Goal: Task Accomplishment & Management: Manage account settings

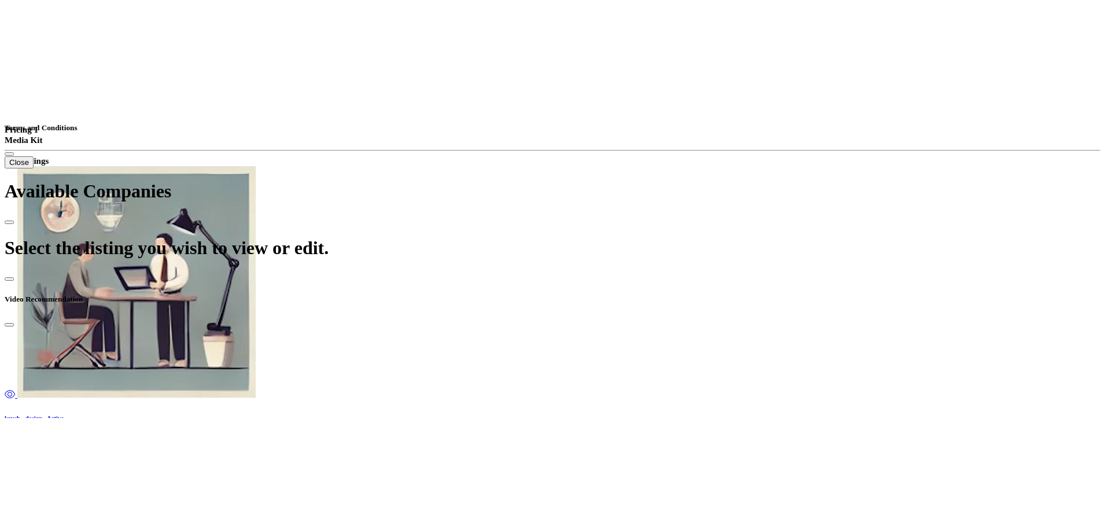
scroll to position [405, 0]
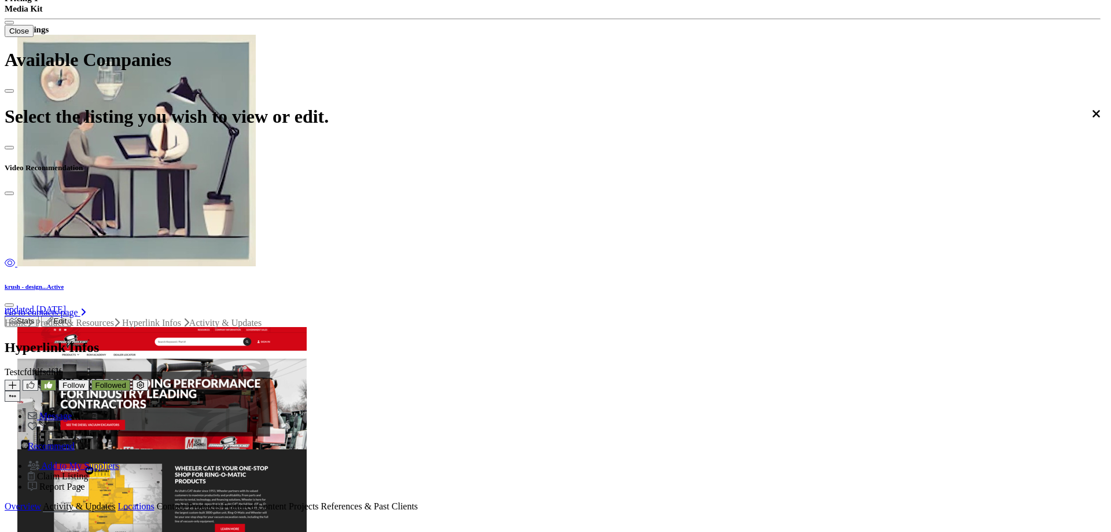
drag, startPoint x: 349, startPoint y: 83, endPoint x: 341, endPoint y: 83, distance: 8.1
drag, startPoint x: 685, startPoint y: 26, endPoint x: 533, endPoint y: 35, distance: 152.4
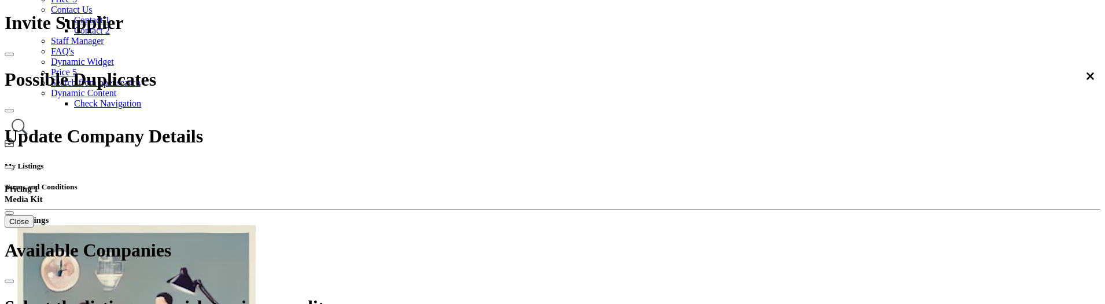
scroll to position [231, 0]
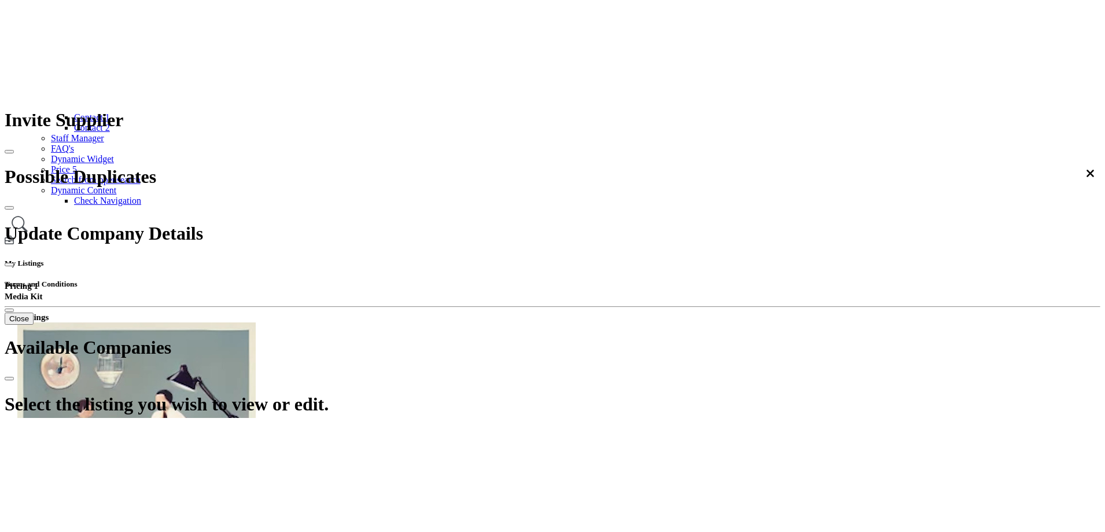
scroll to position [578, 0]
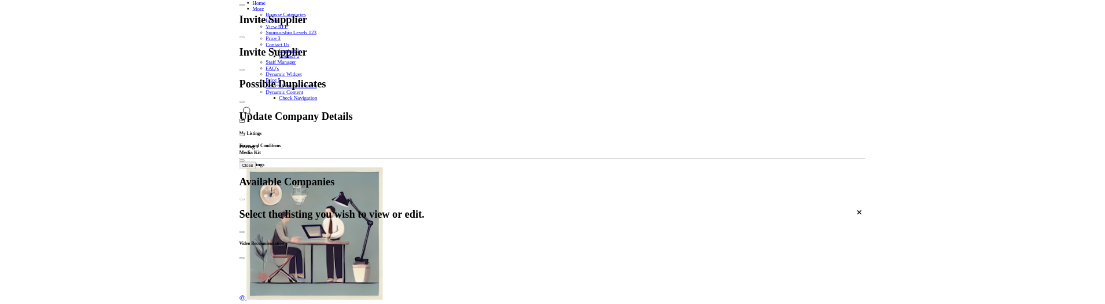
scroll to position [116, 0]
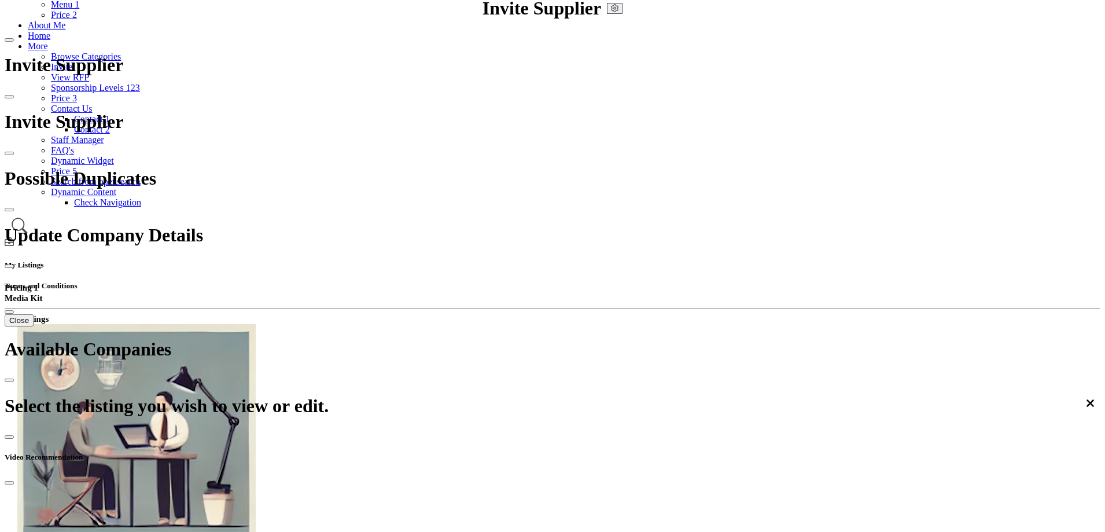
drag, startPoint x: 670, startPoint y: 356, endPoint x: 467, endPoint y: 372, distance: 203.7
drag, startPoint x: 664, startPoint y: 362, endPoint x: 519, endPoint y: 366, distance: 145.3
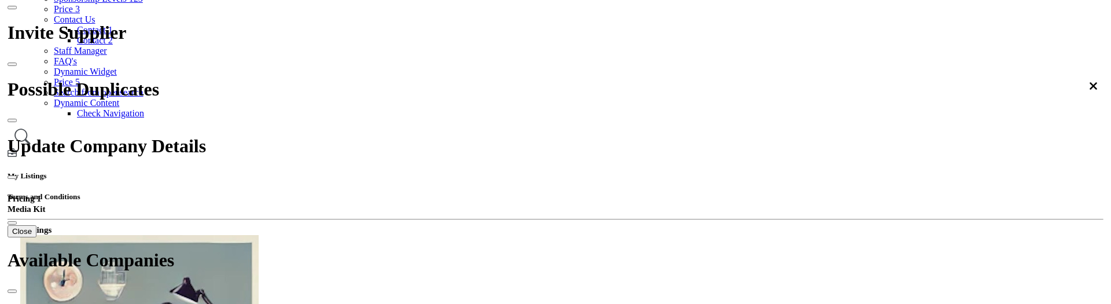
scroll to position [347, 0]
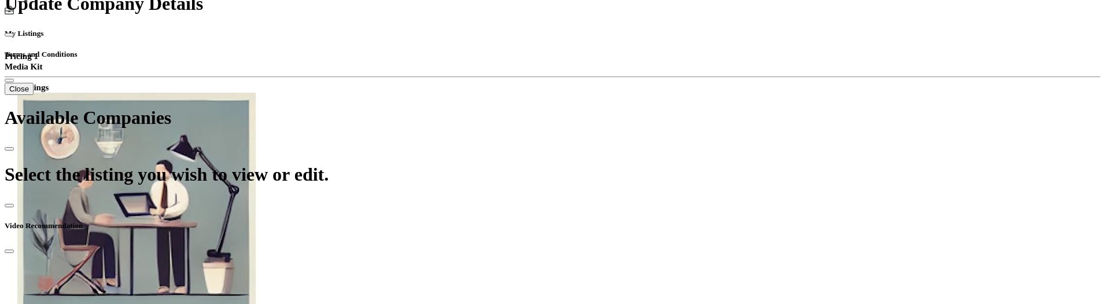
drag, startPoint x: 456, startPoint y: 148, endPoint x: 677, endPoint y: 145, distance: 221.6
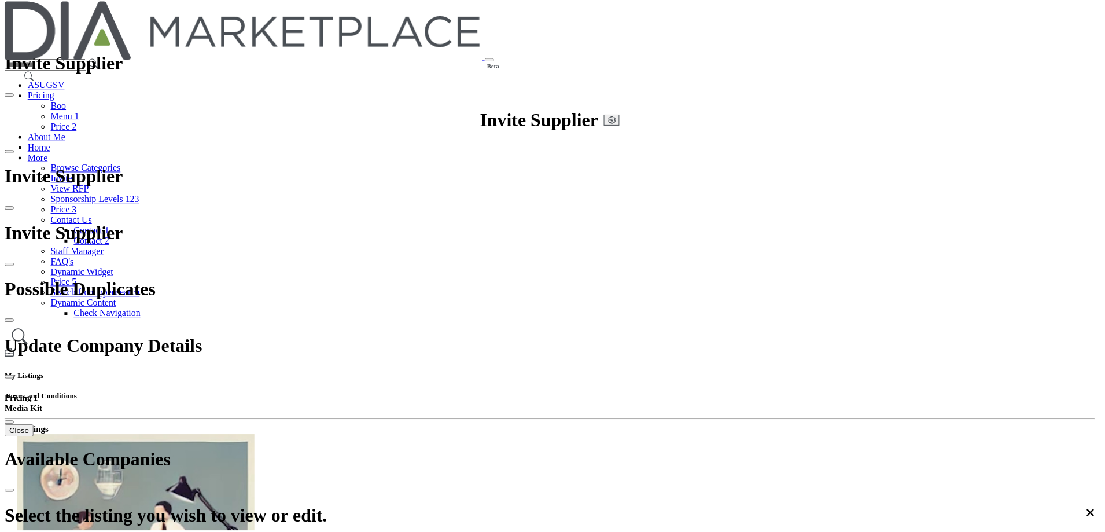
scroll to position [0, 0]
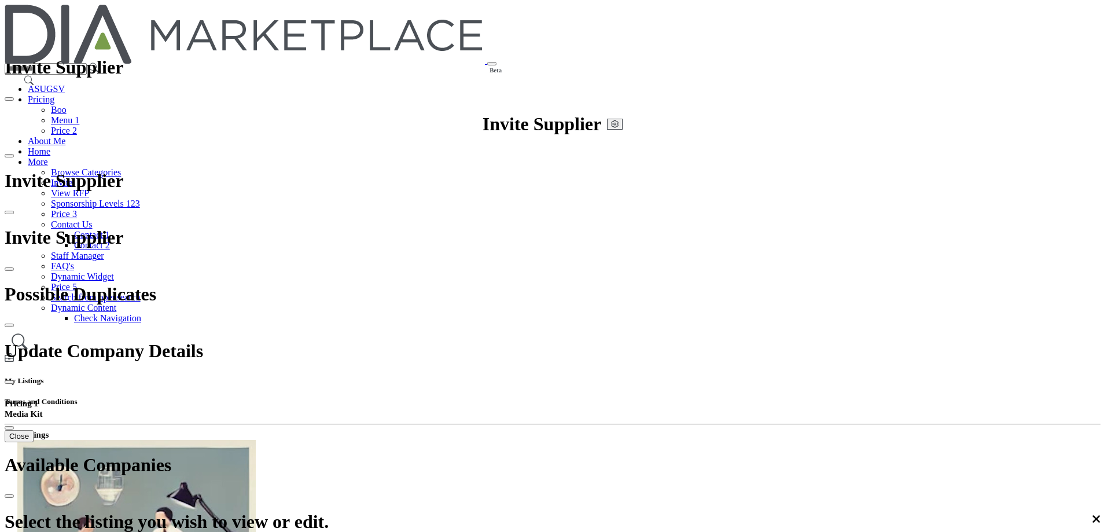
drag, startPoint x: 437, startPoint y: 150, endPoint x: 556, endPoint y: 135, distance: 120.1
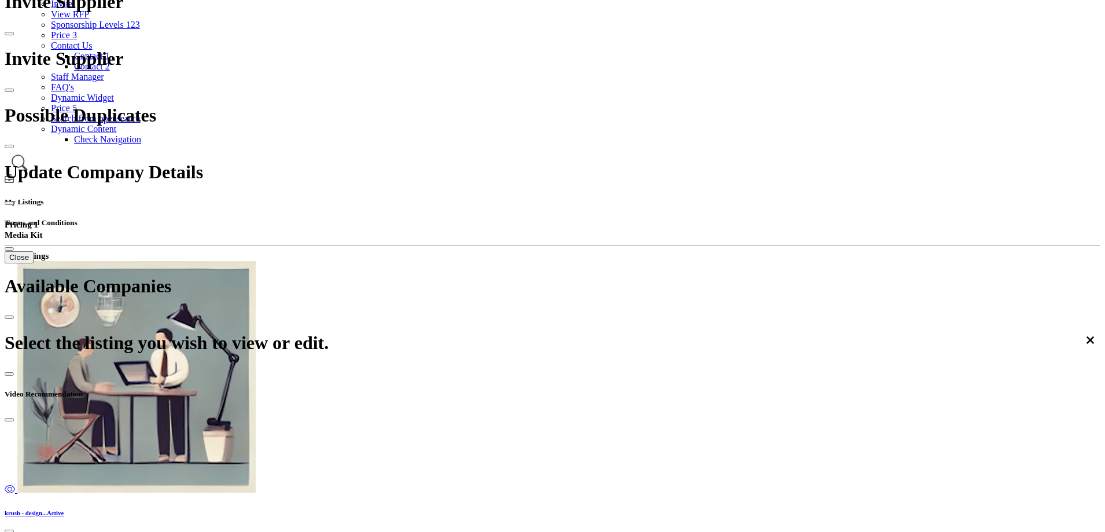
scroll to position [174, 0]
